Goal: Information Seeking & Learning: Learn about a topic

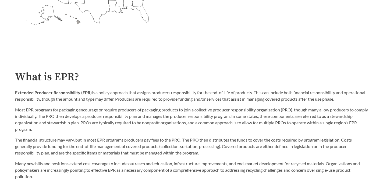
scroll to position [260, 0]
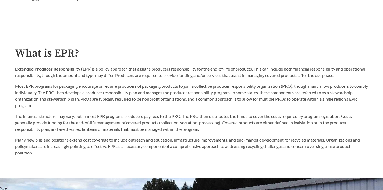
click at [139, 73] on p "Extended Producer Responsibility (EPR) is a policy approach that assigns produc…" at bounding box center [191, 72] width 353 height 13
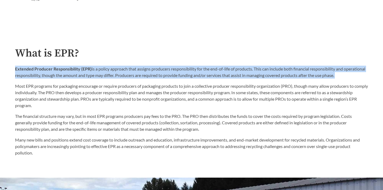
click at [139, 73] on p "Extended Producer Responsibility (EPR) is a policy approach that assigns produc…" at bounding box center [191, 72] width 353 height 13
copy div "Extended Producer Responsibility (EPR) is a policy approach that assigns produc…"
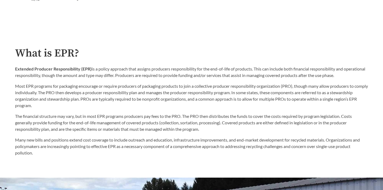
click at [146, 85] on p "Most EPR programs for packaging encourage or require producers of packaging pro…" at bounding box center [191, 96] width 353 height 26
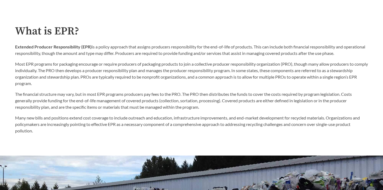
scroll to position [288, 0]
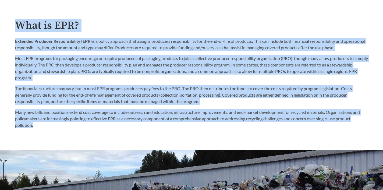
drag, startPoint x: 14, startPoint y: 24, endPoint x: 40, endPoint y: 128, distance: 106.9
click at [40, 128] on div "What is EPR? Extended Producer Responsibility (EPR) is a policy approach that a…" at bounding box center [192, 74] width 362 height 109
click at [40, 128] on p "Many new bills and positions extend cost coverage to include outreach and educa…" at bounding box center [191, 118] width 353 height 19
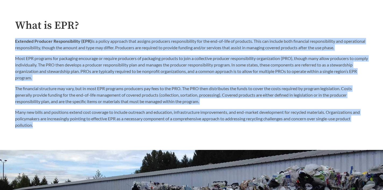
drag, startPoint x: 14, startPoint y: 41, endPoint x: 42, endPoint y: 124, distance: 87.2
click at [42, 124] on div "What is EPR? Extended Producer Responsibility (EPR) is a policy approach that a…" at bounding box center [192, 74] width 362 height 109
copy div "Loremips Dolorsit Ametconsectetu (ADI) el s doeius temporin utla etdolor magnaa…"
